Goal: Task Accomplishment & Management: Complete application form

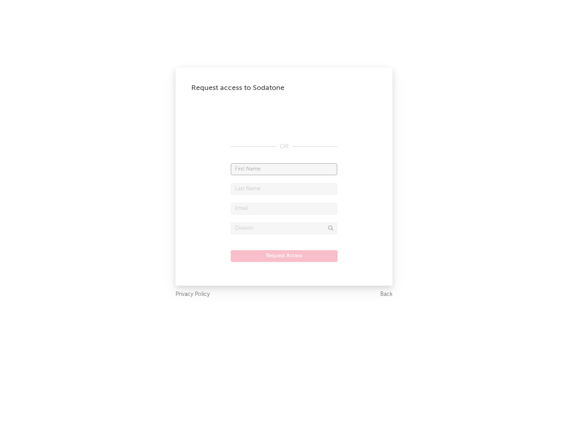
click at [284, 169] on input "text" at bounding box center [284, 169] width 107 height 12
type input "[PERSON_NAME]"
click at [284, 189] on input "text" at bounding box center [284, 189] width 107 height 12
type input "[PERSON_NAME]"
click at [284, 208] on input "text" at bounding box center [284, 209] width 107 height 12
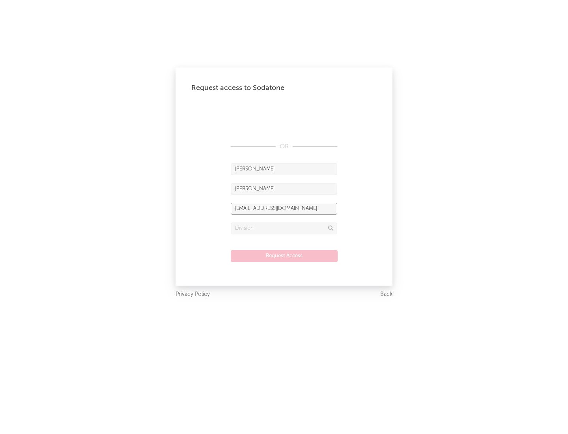
type input "[EMAIL_ADDRESS][DOMAIN_NAME]"
click at [284, 228] on input "text" at bounding box center [284, 229] width 107 height 12
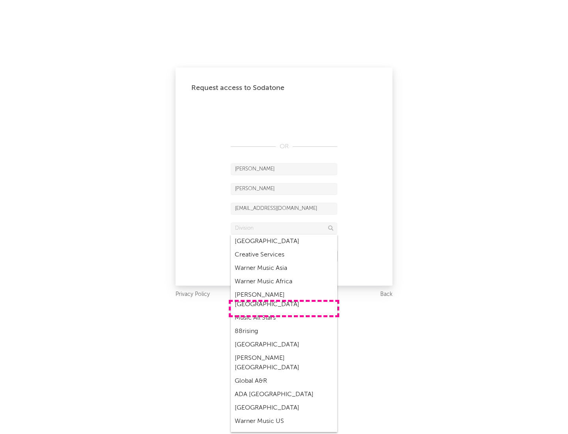
click at [284, 311] on div "Music All Stars" at bounding box center [284, 317] width 107 height 13
type input "Music All Stars"
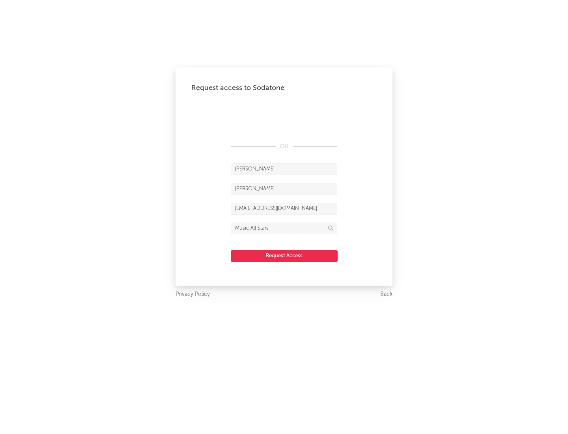
click at [284, 256] on button "Request Access" at bounding box center [284, 256] width 107 height 12
